Goal: Navigation & Orientation: Go to known website

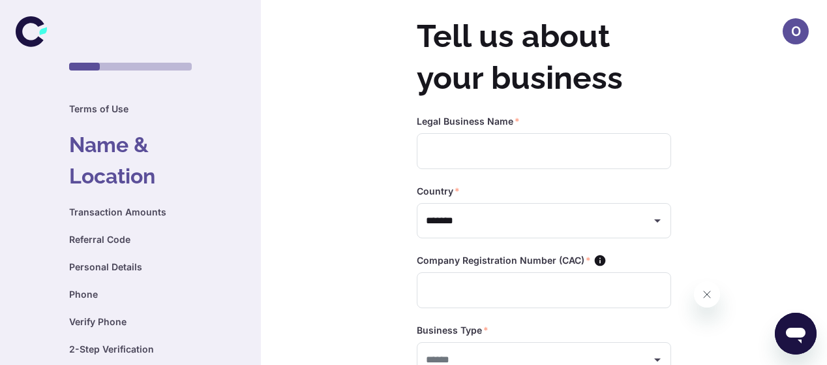
click at [30, 33] on icon at bounding box center [31, 31] width 31 height 31
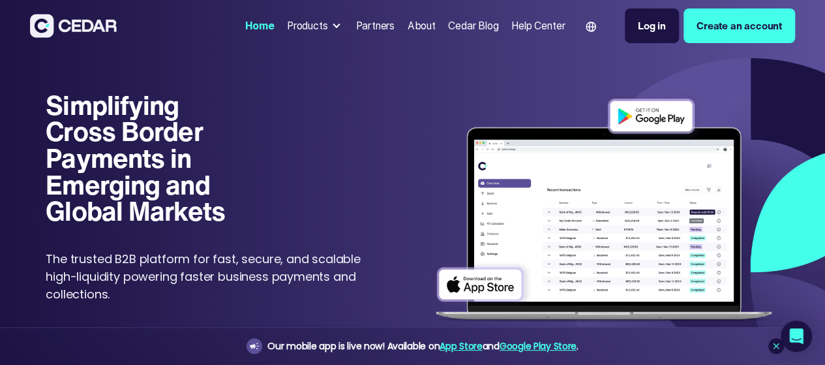
click at [331, 31] on div at bounding box center [336, 26] width 10 height 10
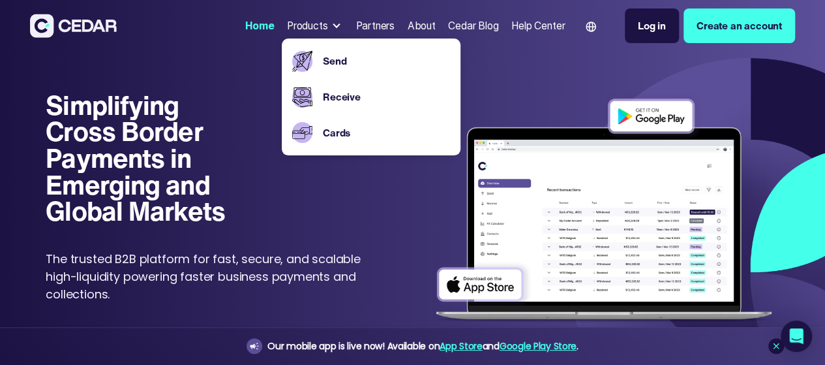
click at [172, 105] on h1 "Simplifying Cross Border Payments in Emerging and Global Markets" at bounding box center [145, 158] width 199 height 132
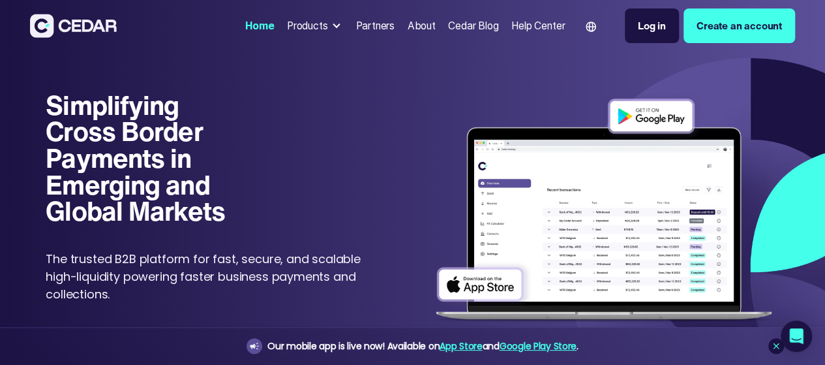
click at [172, 105] on h1 "Simplifying Cross Border Payments in Emerging and Global Markets" at bounding box center [145, 158] width 199 height 132
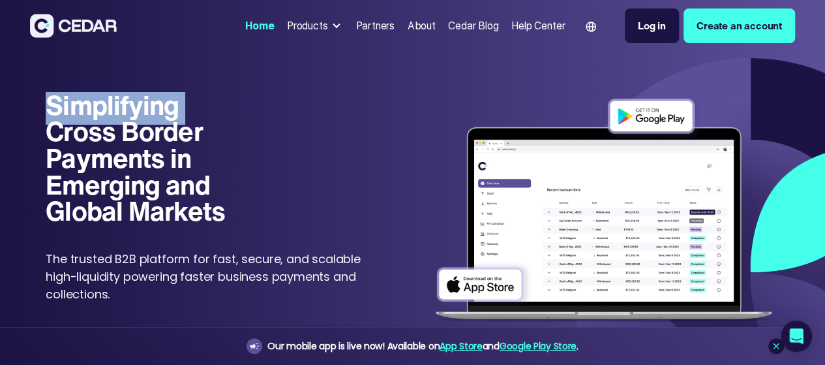
click at [172, 105] on h1 "Simplifying Cross Border Payments in Emerging and Global Markets" at bounding box center [145, 158] width 199 height 132
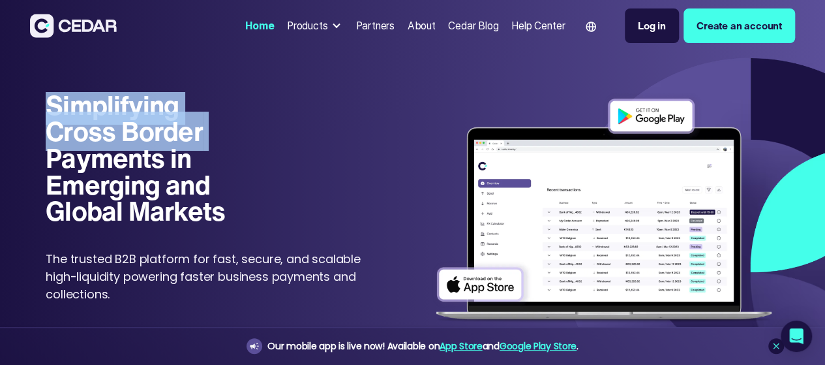
click at [172, 105] on h1 "Simplifying Cross Border Payments in Emerging and Global Markets" at bounding box center [145, 158] width 199 height 132
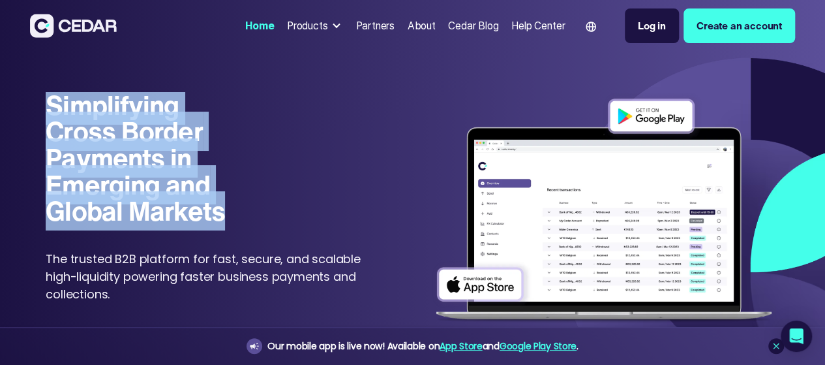
drag, startPoint x: 69, startPoint y: 104, endPoint x: 282, endPoint y: 203, distance: 234.4
click at [282, 203] on div "Simplifying Cross Border Payments in Emerging and Global Markets Simplifying Cr…" at bounding box center [212, 197] width 332 height 211
click at [309, 189] on div "Simplifying Cross Border Payments in Emerging and Global Markets Simplifying Cr…" at bounding box center [212, 197] width 332 height 211
